Goal: Information Seeking & Learning: Learn about a topic

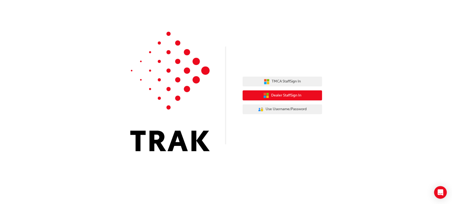
click at [287, 97] on span "Dealer Staff Sign In" at bounding box center [286, 96] width 30 height 6
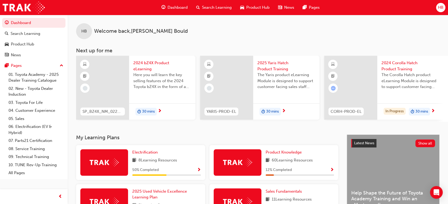
click at [195, 7] on div "Search Learning" at bounding box center [214, 7] width 44 height 11
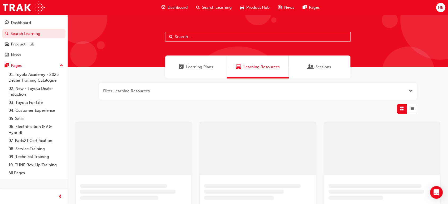
click at [193, 38] on input "text" at bounding box center [257, 37] width 185 height 10
type input "2021 CAMRY"
click at [206, 2] on div "Dashboard Search Learning Product Hub News Pages" at bounding box center [240, 7] width 171 height 15
click at [206, 6] on span "Search Learning" at bounding box center [217, 8] width 30 height 6
click at [209, 7] on span "Search Learning" at bounding box center [217, 8] width 30 height 6
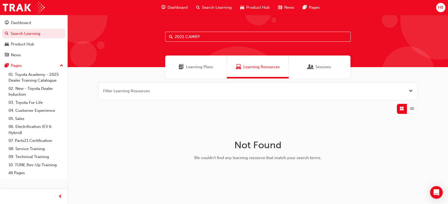
click at [207, 4] on div "Search Learning" at bounding box center [214, 7] width 44 height 11
click at [200, 5] on div "Search Learning" at bounding box center [214, 7] width 44 height 11
click at [204, 7] on span "Search Learning" at bounding box center [217, 8] width 30 height 6
drag, startPoint x: 209, startPoint y: 38, endPoint x: 157, endPoint y: 43, distance: 52.2
click at [157, 43] on div "2021 CAMRY" at bounding box center [258, 41] width 380 height 52
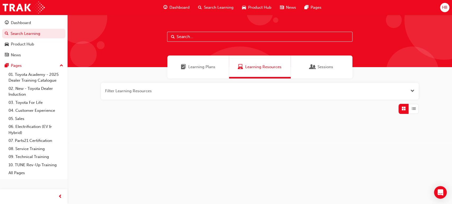
click at [216, 9] on span "Search Learning" at bounding box center [219, 8] width 30 height 6
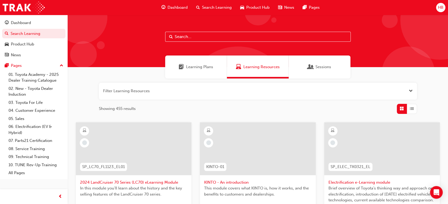
click at [200, 6] on div "Search Learning" at bounding box center [214, 7] width 44 height 11
click at [196, 39] on input "text" at bounding box center [257, 37] width 185 height 10
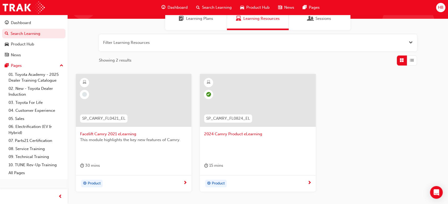
scroll to position [59, 0]
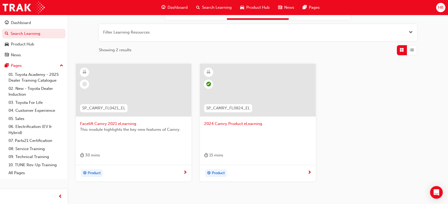
type input "CAMRY"
click at [114, 126] on span "Facelift Camry 2021 eLearning" at bounding box center [133, 124] width 107 height 6
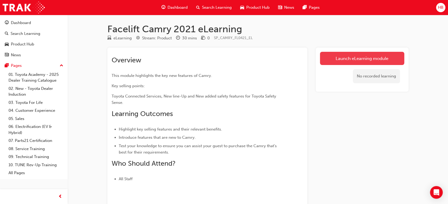
click at [345, 57] on link "Launch eLearning module" at bounding box center [362, 58] width 84 height 13
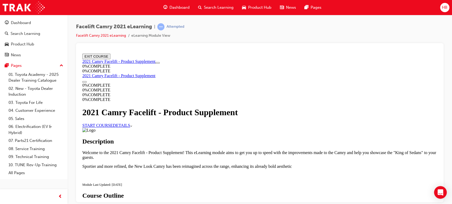
click at [113, 126] on link "START COURSE" at bounding box center [97, 125] width 30 height 5
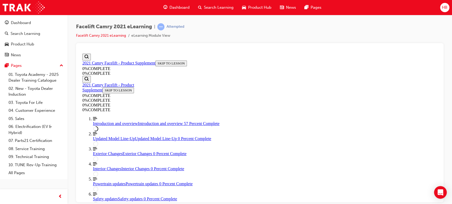
scroll to position [489, 0]
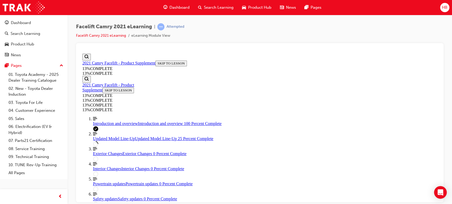
drag, startPoint x: 334, startPoint y: 114, endPoint x: 217, endPoint y: 82, distance: 121.8
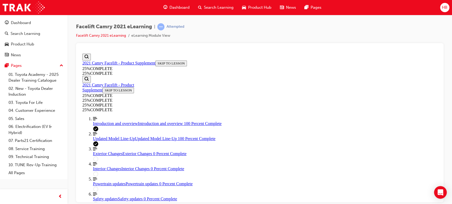
scroll to position [553, 0]
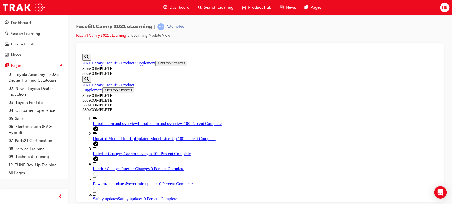
scroll to position [371, 0]
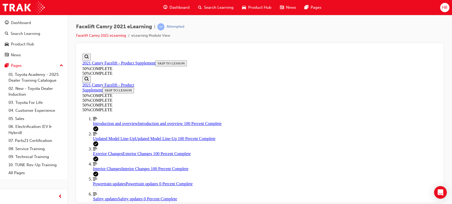
scroll to position [136, 0]
drag, startPoint x: 307, startPoint y: 130, endPoint x: 267, endPoint y: 127, distance: 39.6
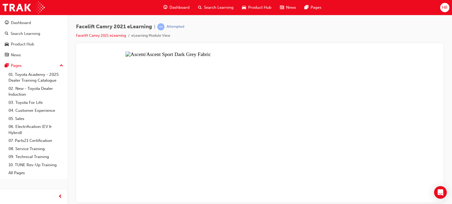
drag, startPoint x: 357, startPoint y: 117, endPoint x: 204, endPoint y: 118, distance: 152.3
click at [214, 119] on button "Unzoom image" at bounding box center [259, 126] width 359 height 151
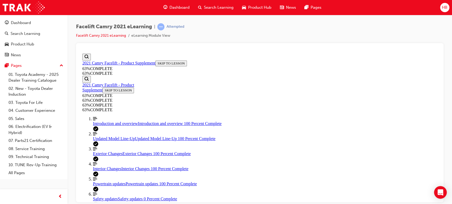
scroll to position [291, 0]
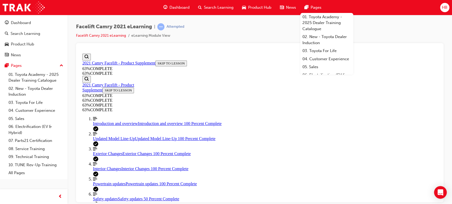
scroll to position [439, 0]
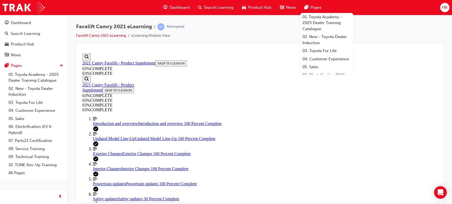
scroll to position [409, 0]
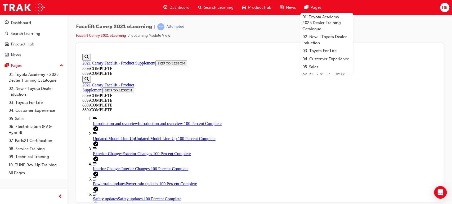
scroll to position [306, 0]
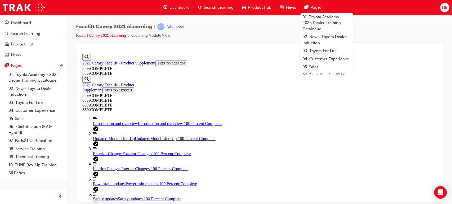
drag, startPoint x: 296, startPoint y: 148, endPoint x: 198, endPoint y: 127, distance: 100.6
drag, startPoint x: 212, startPoint y: 131, endPoint x: 275, endPoint y: 132, distance: 63.1
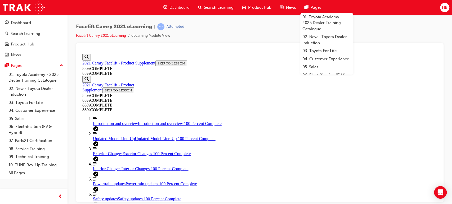
drag, startPoint x: 234, startPoint y: 168, endPoint x: 215, endPoint y: 161, distance: 19.8
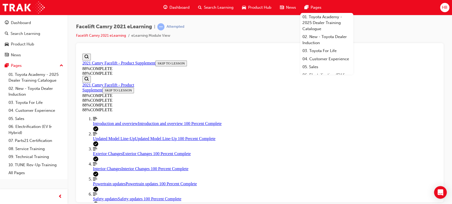
drag, startPoint x: 267, startPoint y: 97, endPoint x: 266, endPoint y: 109, distance: 12.0
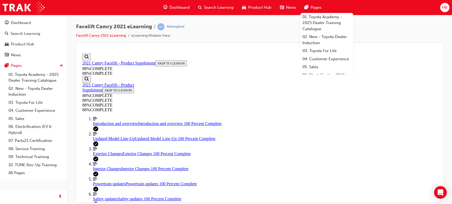
scroll to position [19, 0]
drag, startPoint x: 319, startPoint y: 173, endPoint x: 307, endPoint y: 171, distance: 11.5
drag, startPoint x: 312, startPoint y: 176, endPoint x: 203, endPoint y: 131, distance: 117.9
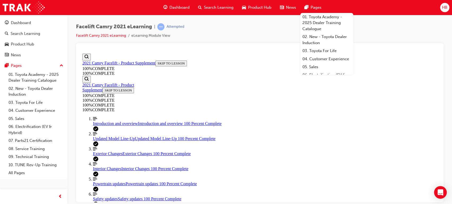
scroll to position [30, 0]
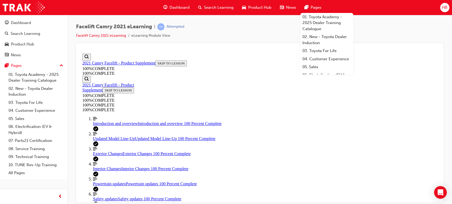
drag, startPoint x: 271, startPoint y: 100, endPoint x: 276, endPoint y: 118, distance: 18.8
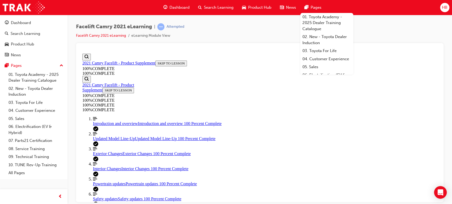
scroll to position [108, 0]
drag, startPoint x: 229, startPoint y: 187, endPoint x: 227, endPoint y: 175, distance: 11.8
